Goal: Transaction & Acquisition: Book appointment/travel/reservation

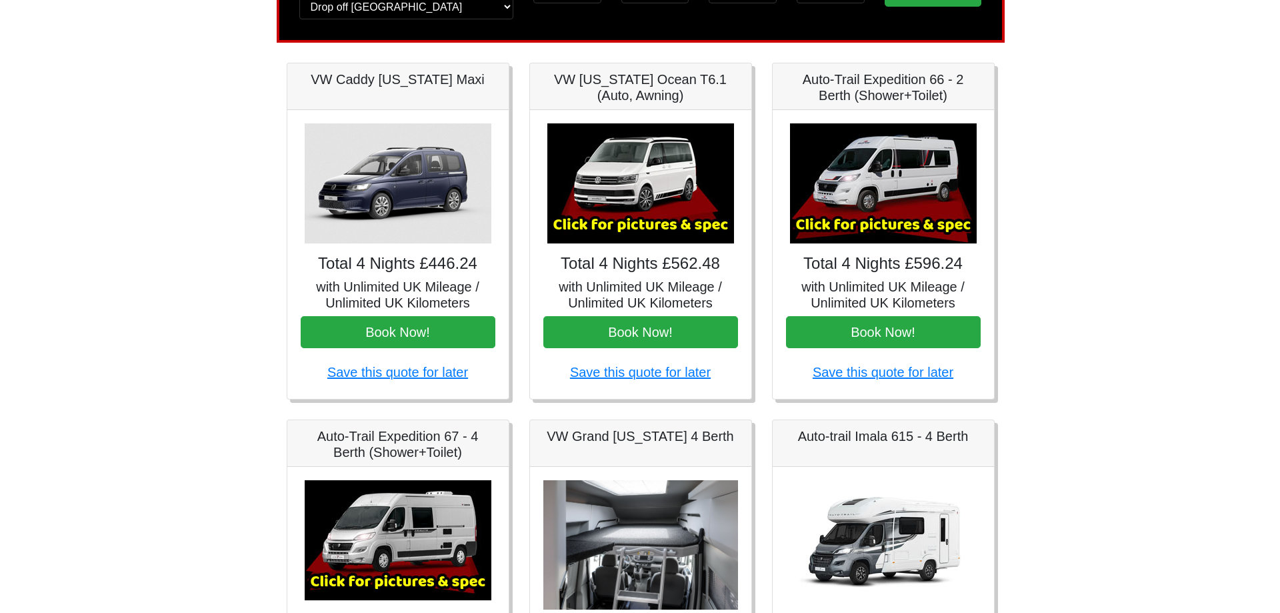
scroll to position [133, 0]
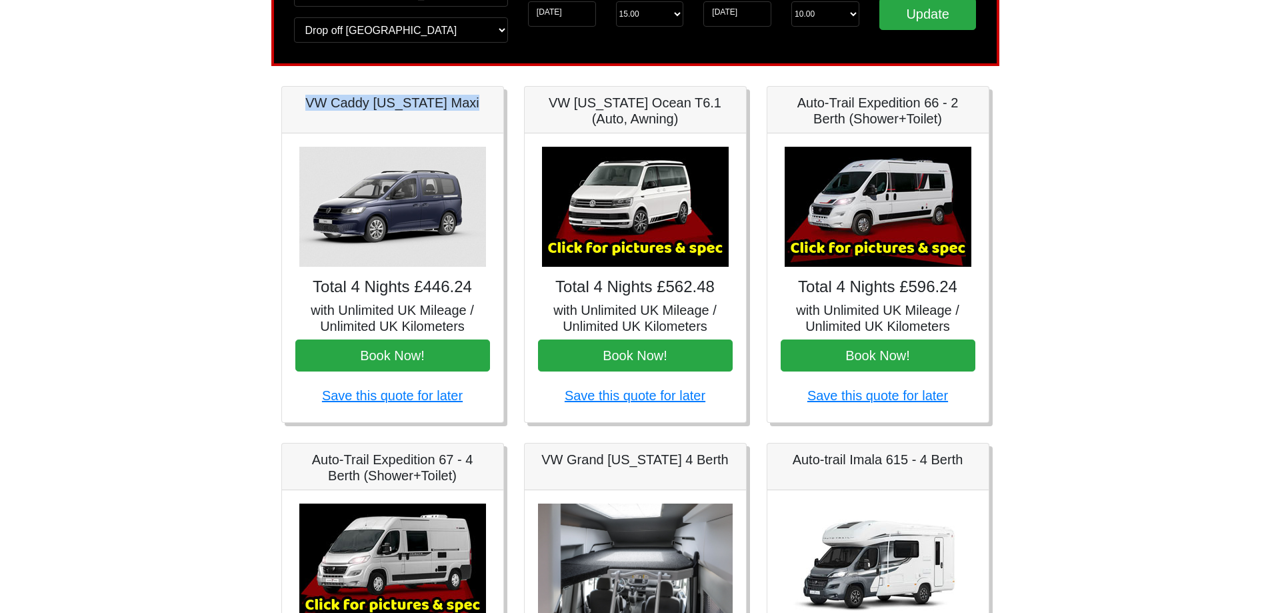
drag, startPoint x: 312, startPoint y: 101, endPoint x: 473, endPoint y: 111, distance: 161.7
click at [473, 111] on div "VW Caddy [US_STATE] Maxi" at bounding box center [392, 110] width 221 height 47
copy h5 "VW Caddy [US_STATE] Maxi"
drag, startPoint x: 541, startPoint y: 105, endPoint x: 691, endPoint y: 105, distance: 150.1
click at [691, 105] on h5 "VW [US_STATE] Ocean T6.1 (Auto, Awning)" at bounding box center [635, 111] width 195 height 32
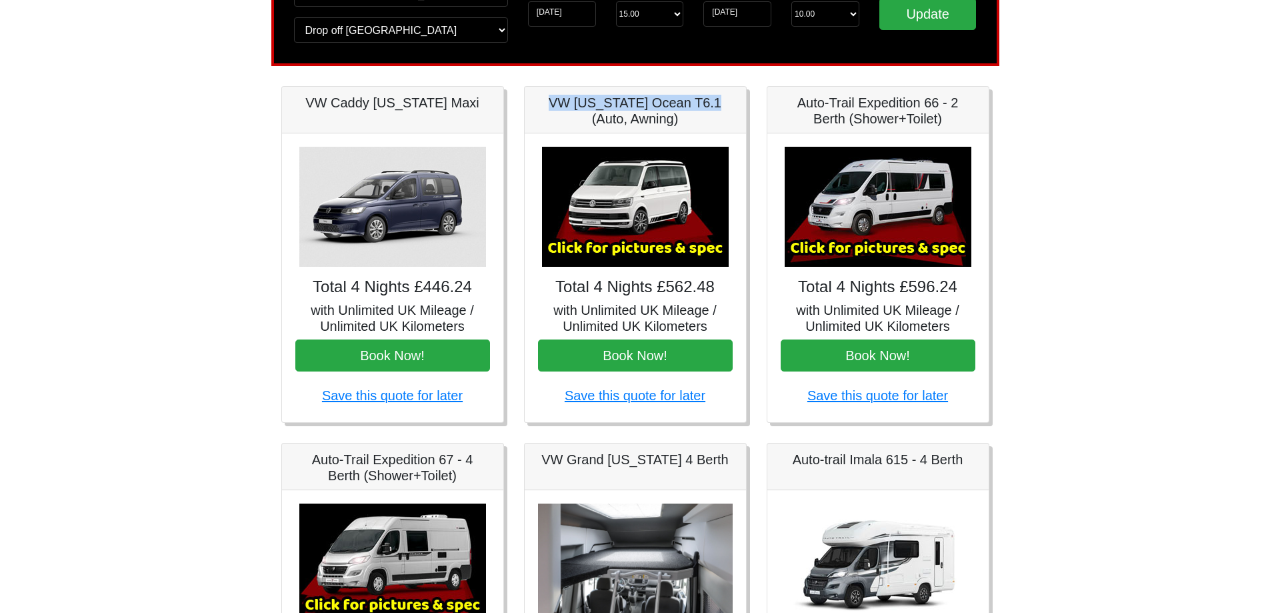
copy h5 "VW [US_STATE] Ocean T6.1"
click at [655, 219] on img at bounding box center [635, 207] width 187 height 120
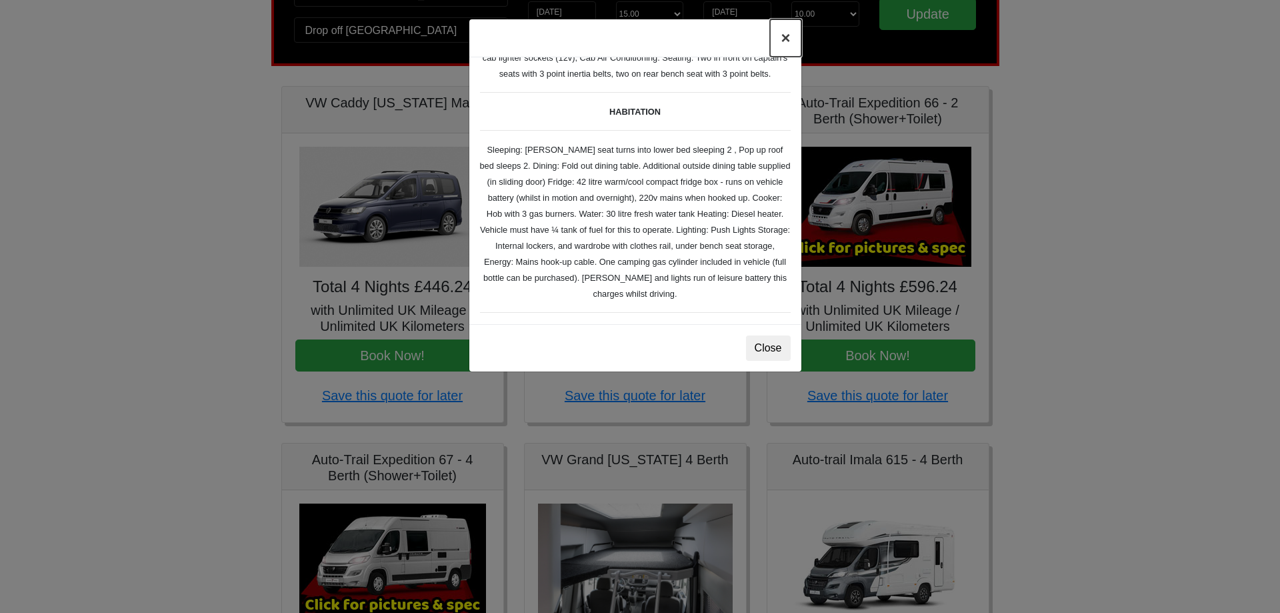
click at [788, 45] on button "×" at bounding box center [785, 37] width 31 height 37
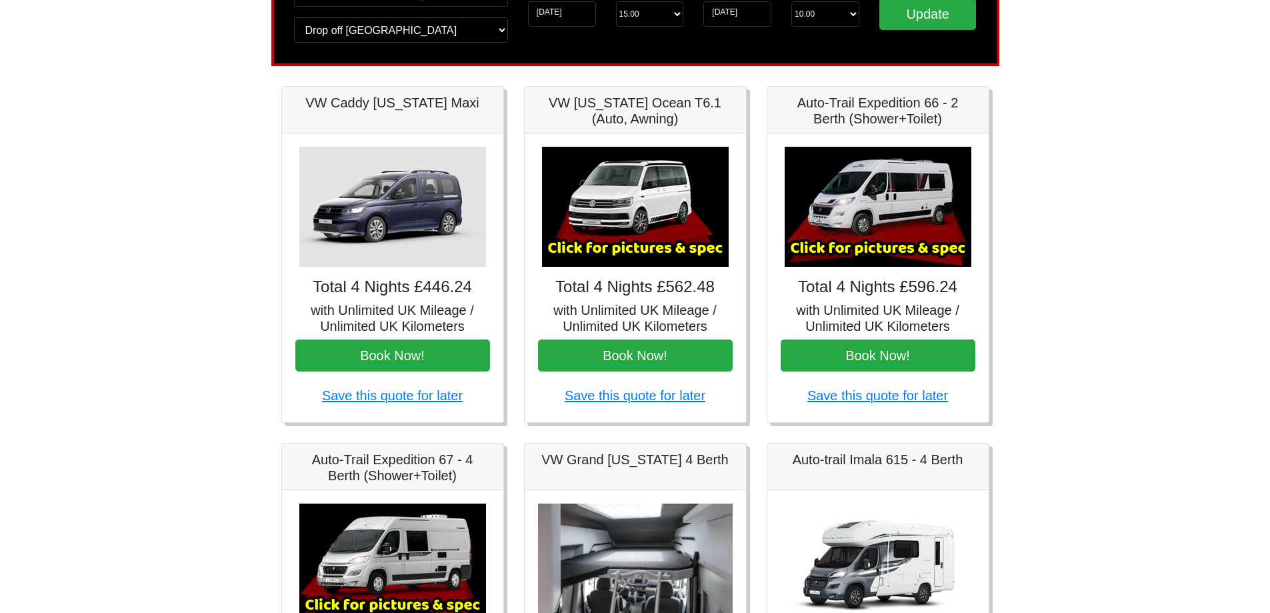
click at [1193, 286] on body "CENTRAL RESERVATIONS FOR ALL ENQUIRIES [PHONE_NUMBER] Easicampers Booking : Sea…" at bounding box center [635, 532] width 1270 height 1331
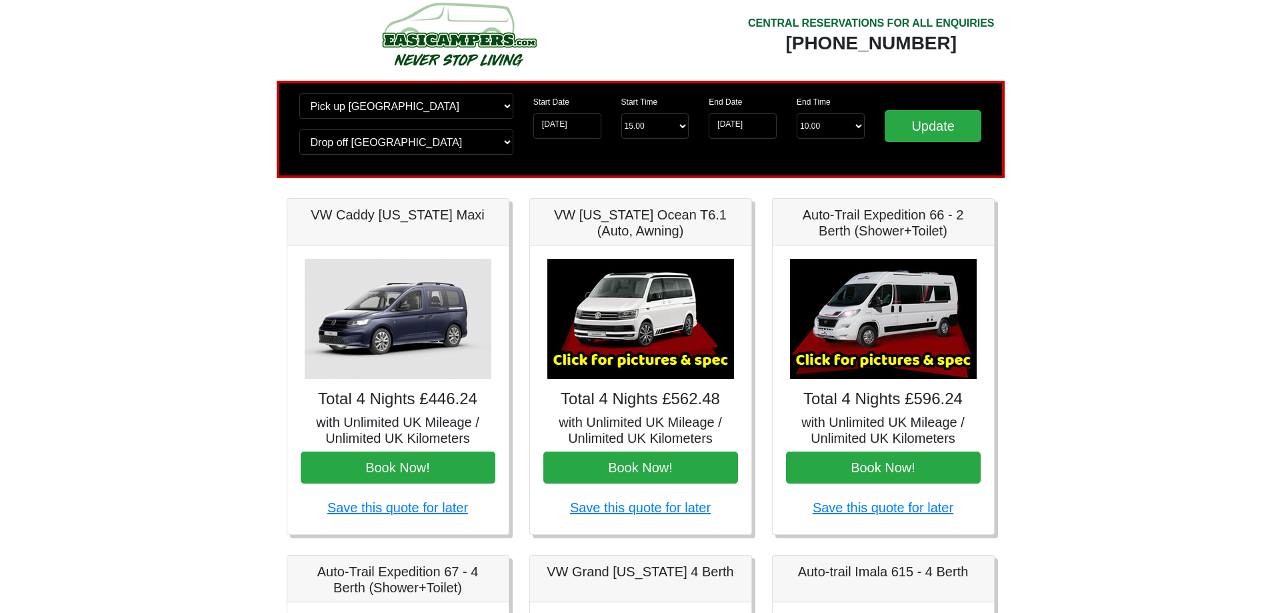
scroll to position [0, 0]
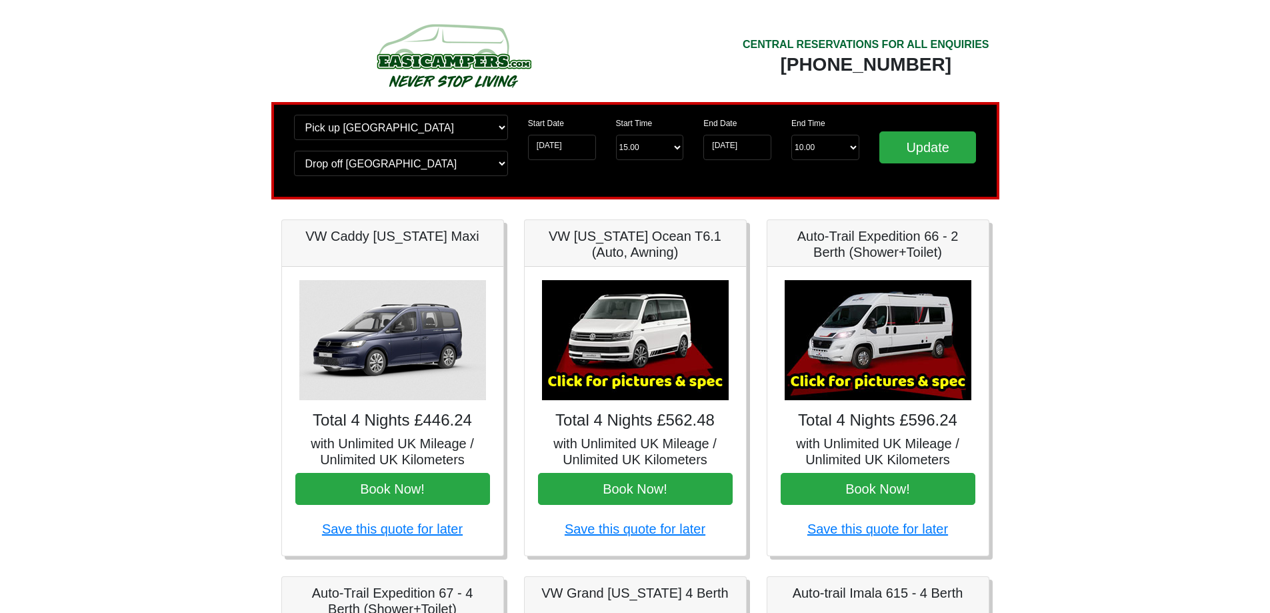
click at [629, 365] on img at bounding box center [635, 340] width 187 height 120
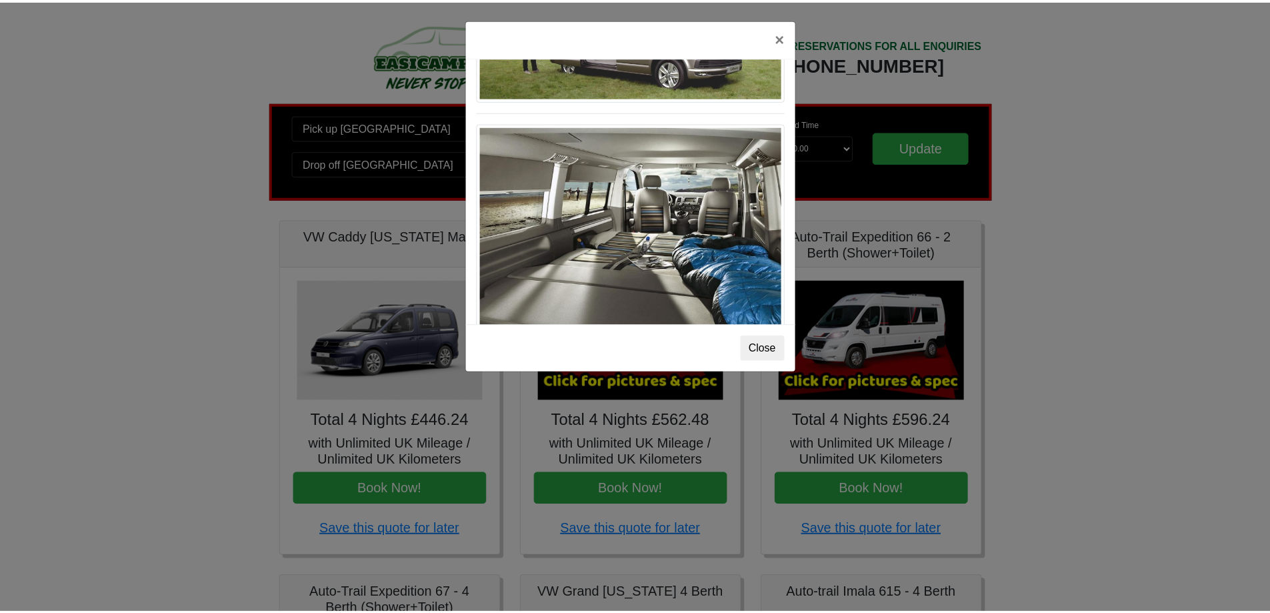
scroll to position [1454, 0]
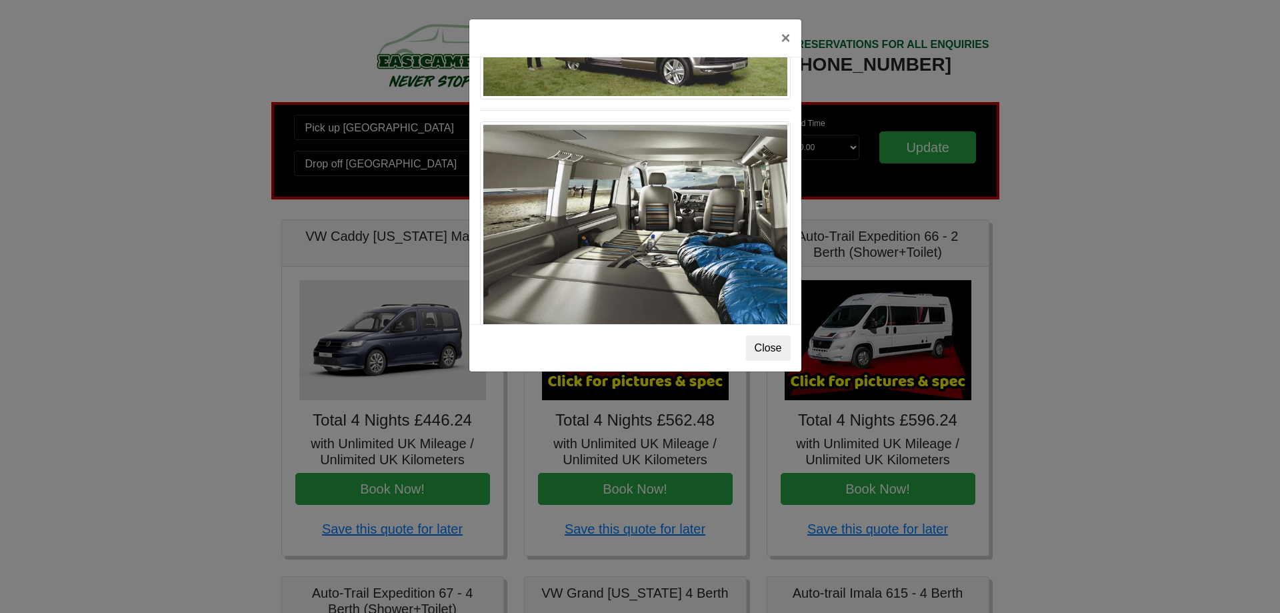
click at [712, 244] on img at bounding box center [635, 225] width 311 height 209
click at [786, 35] on button "×" at bounding box center [785, 37] width 31 height 37
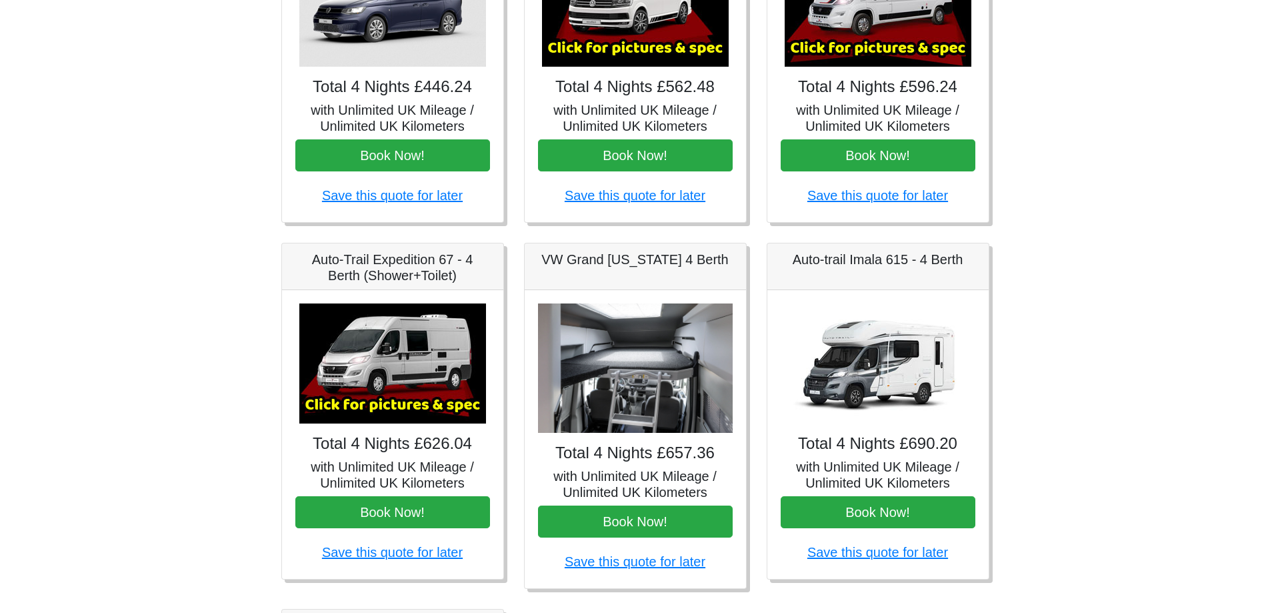
scroll to position [0, 0]
